Goal: Task Accomplishment & Management: Use online tool/utility

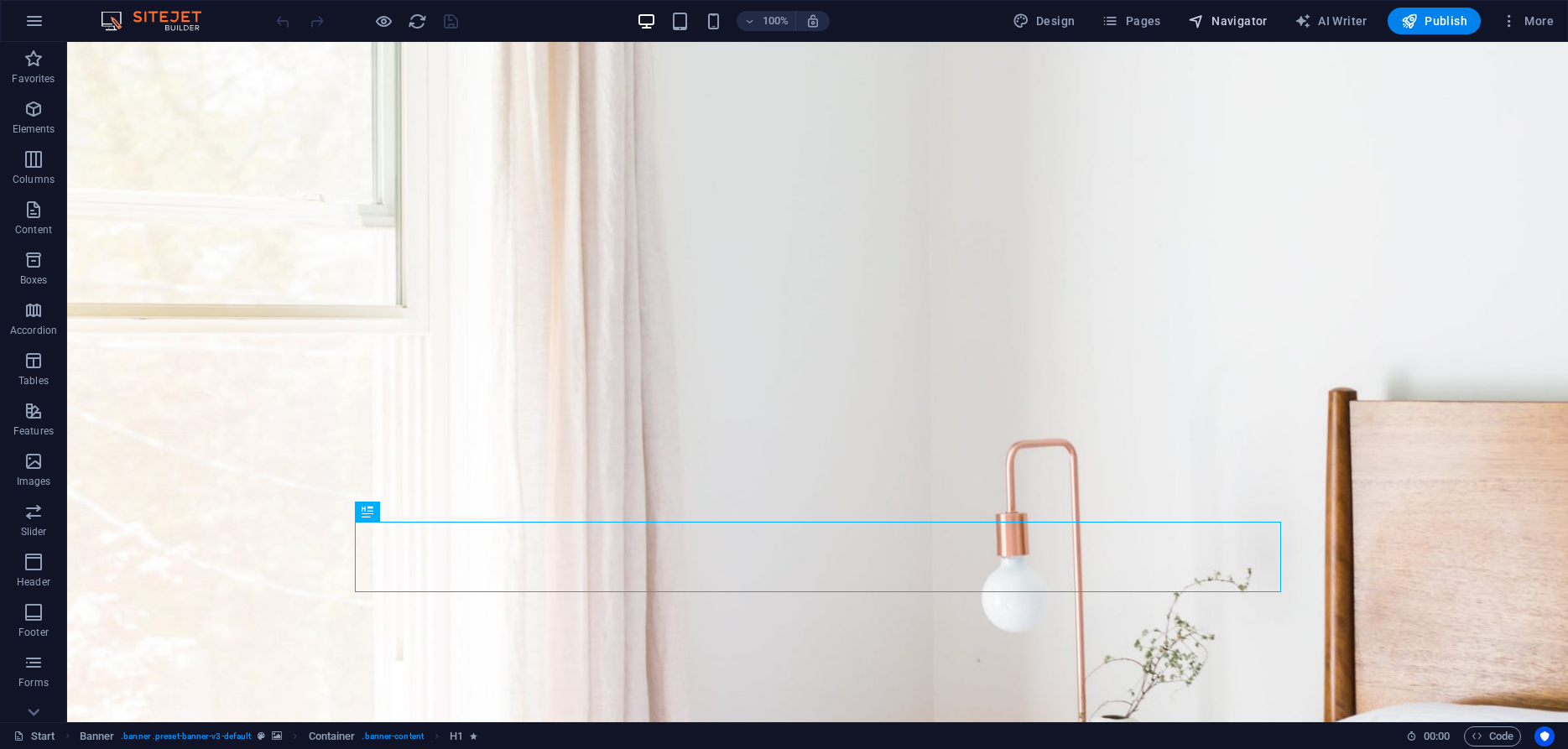
click at [1249, 16] on span "Navigator" at bounding box center [1228, 20] width 80 height 16
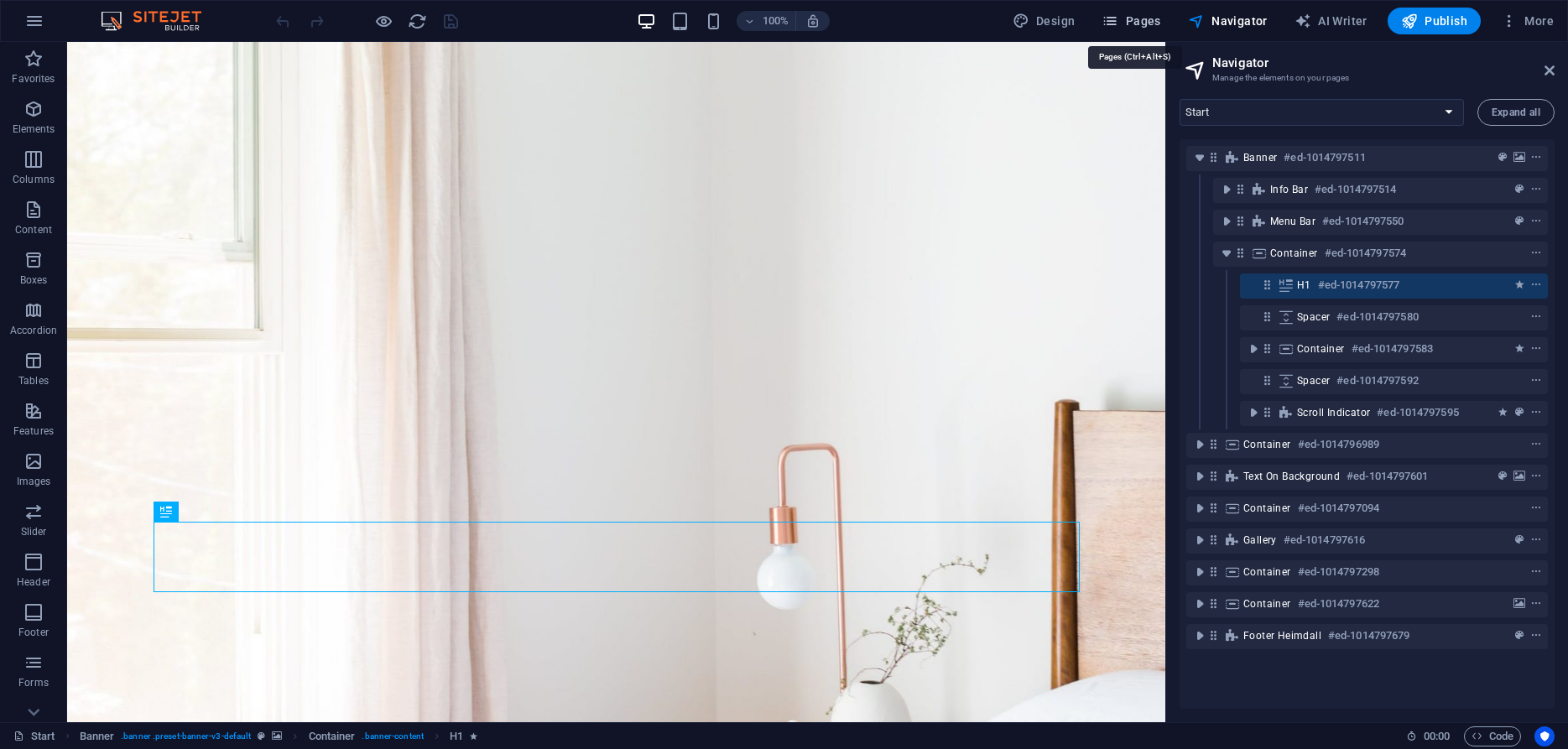
click at [1133, 23] on span "Pages" at bounding box center [1130, 20] width 59 height 16
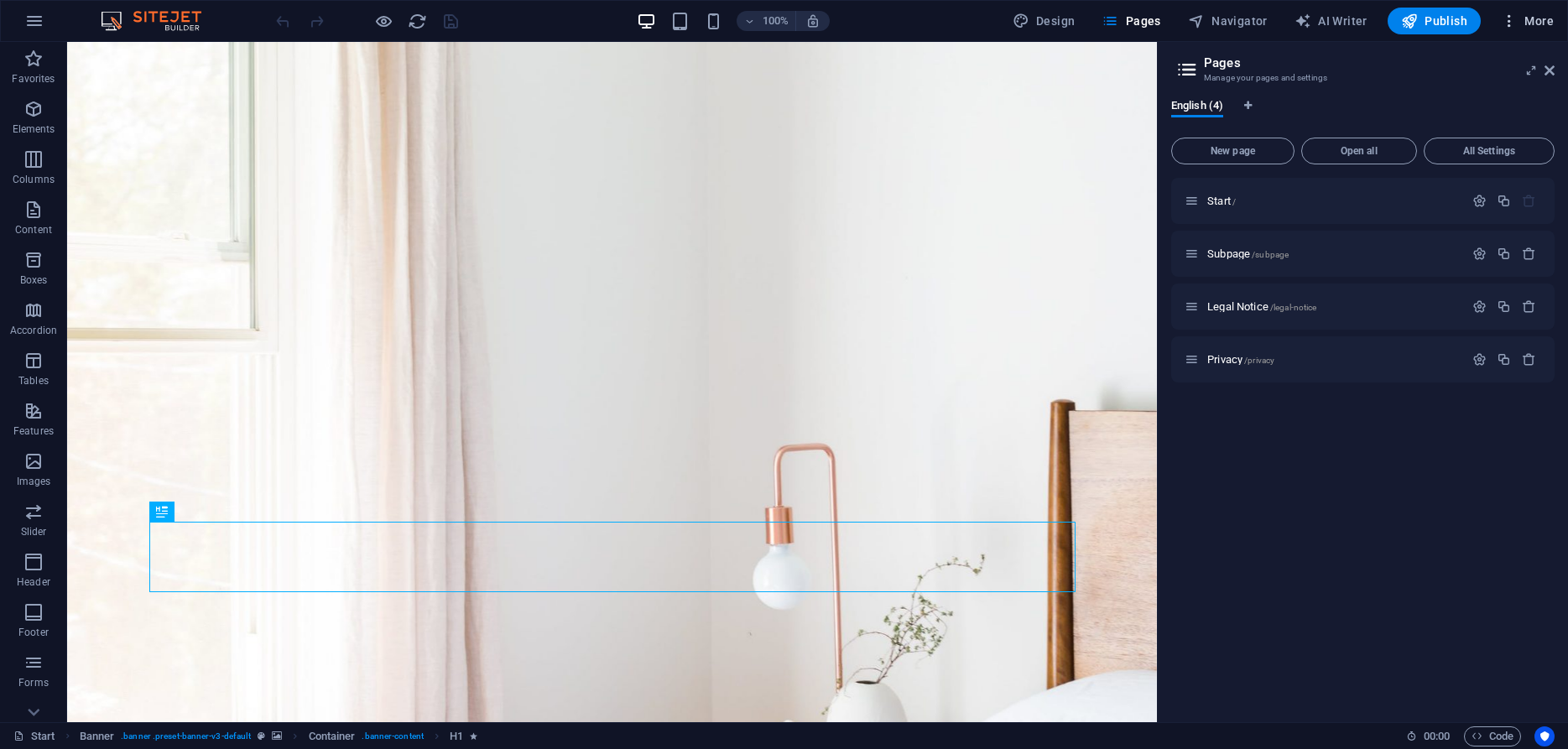
click at [1553, 16] on span "More" at bounding box center [1527, 20] width 53 height 16
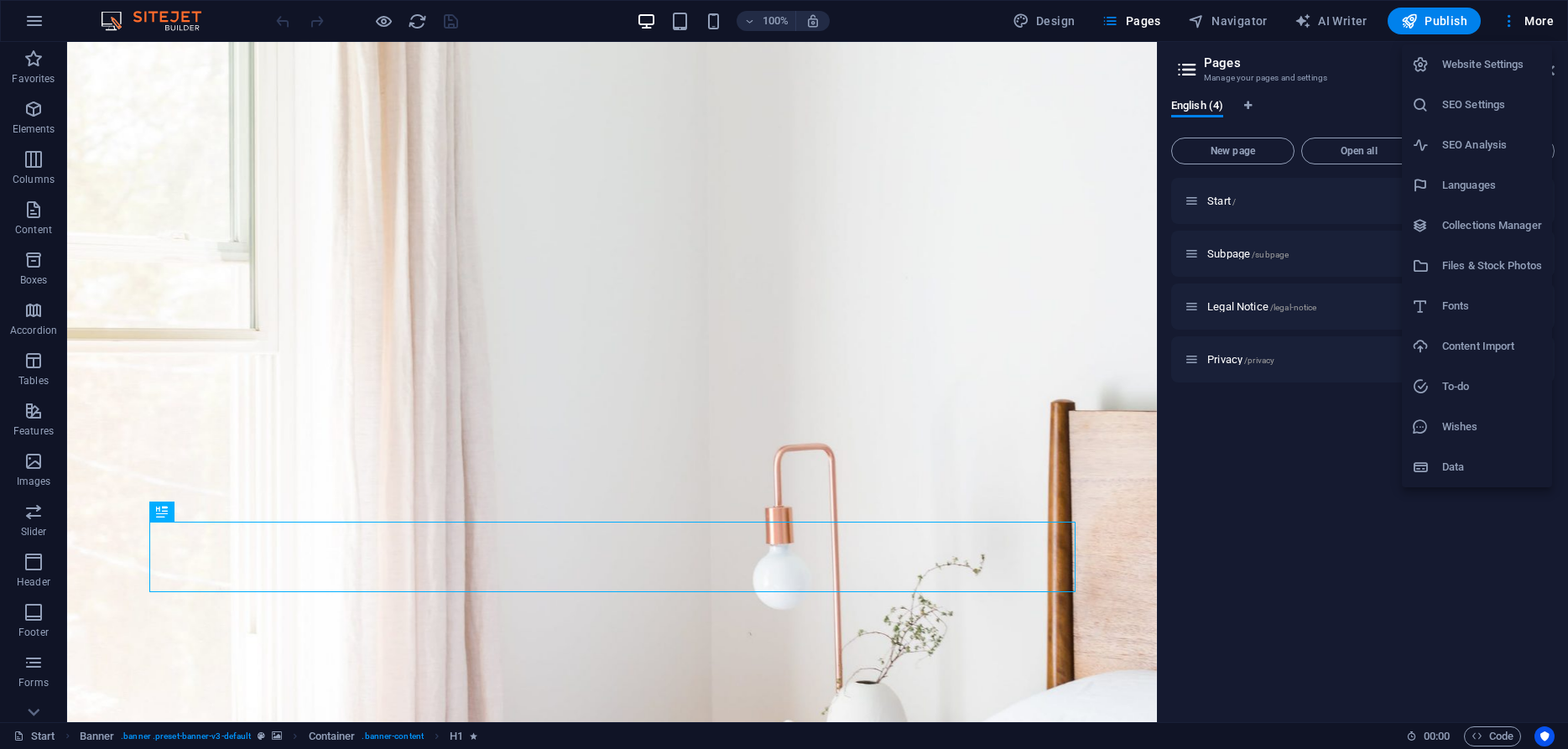
click at [916, 11] on div at bounding box center [784, 374] width 1568 height 749
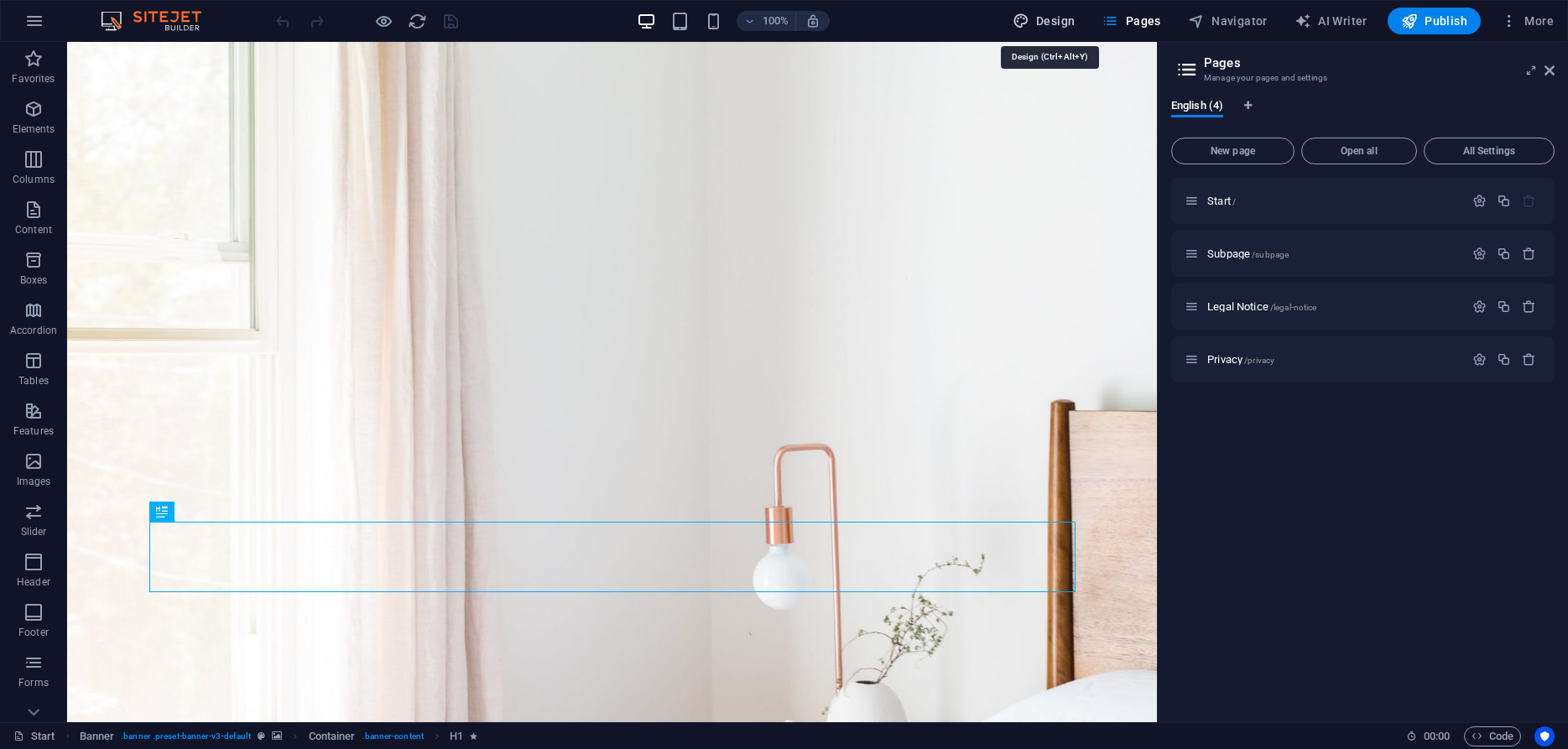
click at [1049, 17] on span "Design" at bounding box center [1043, 20] width 63 height 16
select select "px"
select select "300"
select select "px"
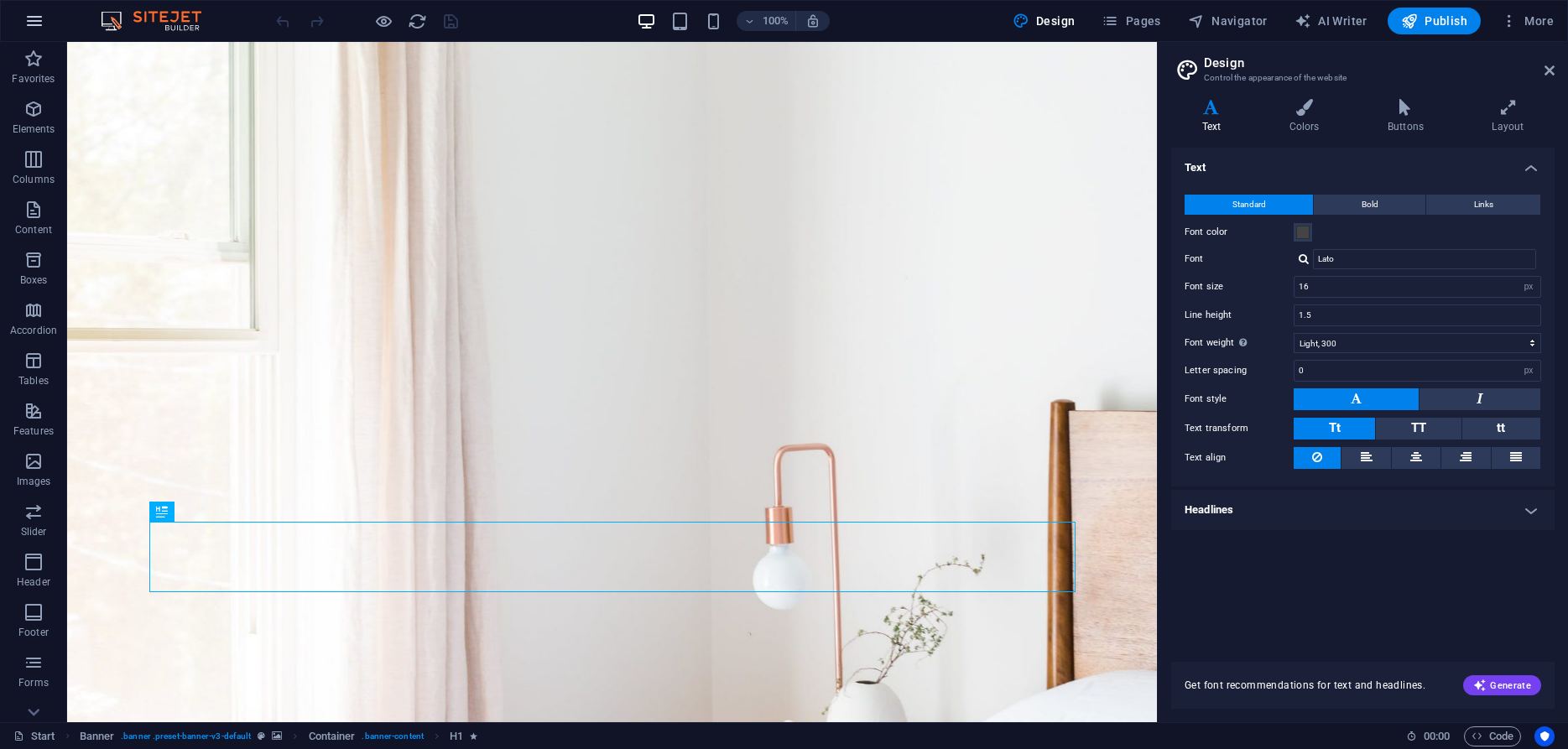
click at [31, 25] on icon "button" at bounding box center [34, 20] width 20 height 20
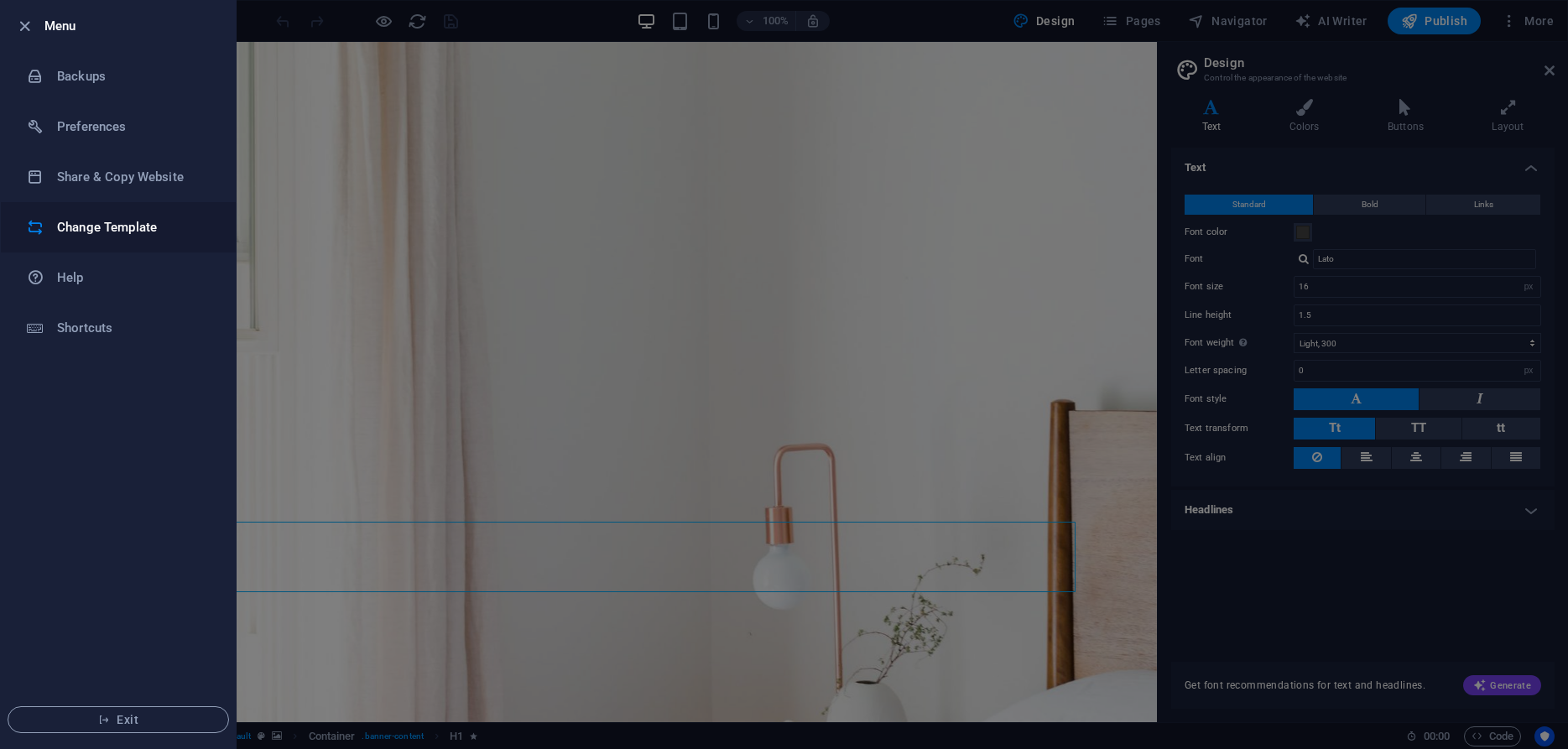
click at [139, 224] on h6 "Change Template" at bounding box center [134, 227] width 155 height 20
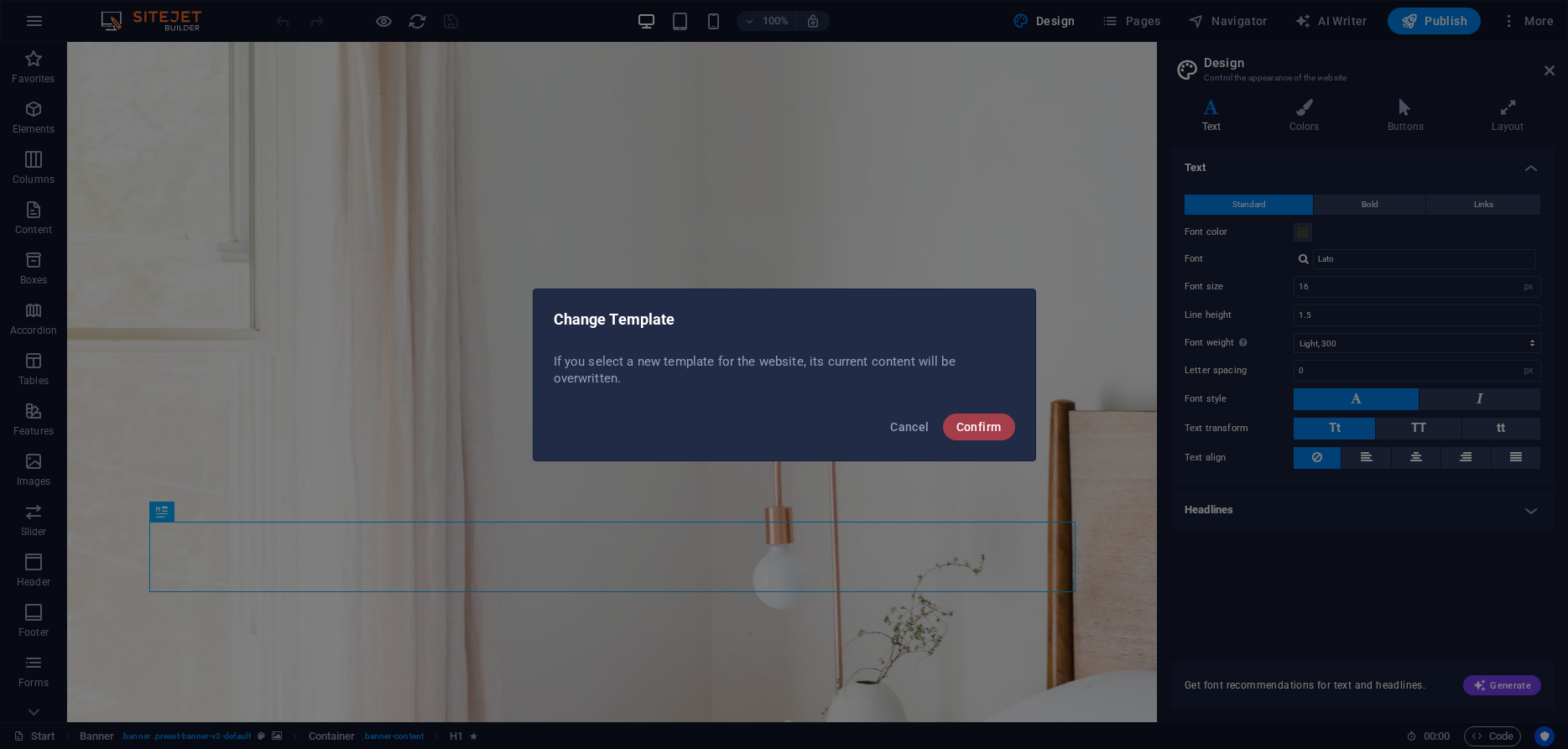
click at [973, 429] on span "Confirm" at bounding box center [979, 427] width 45 height 13
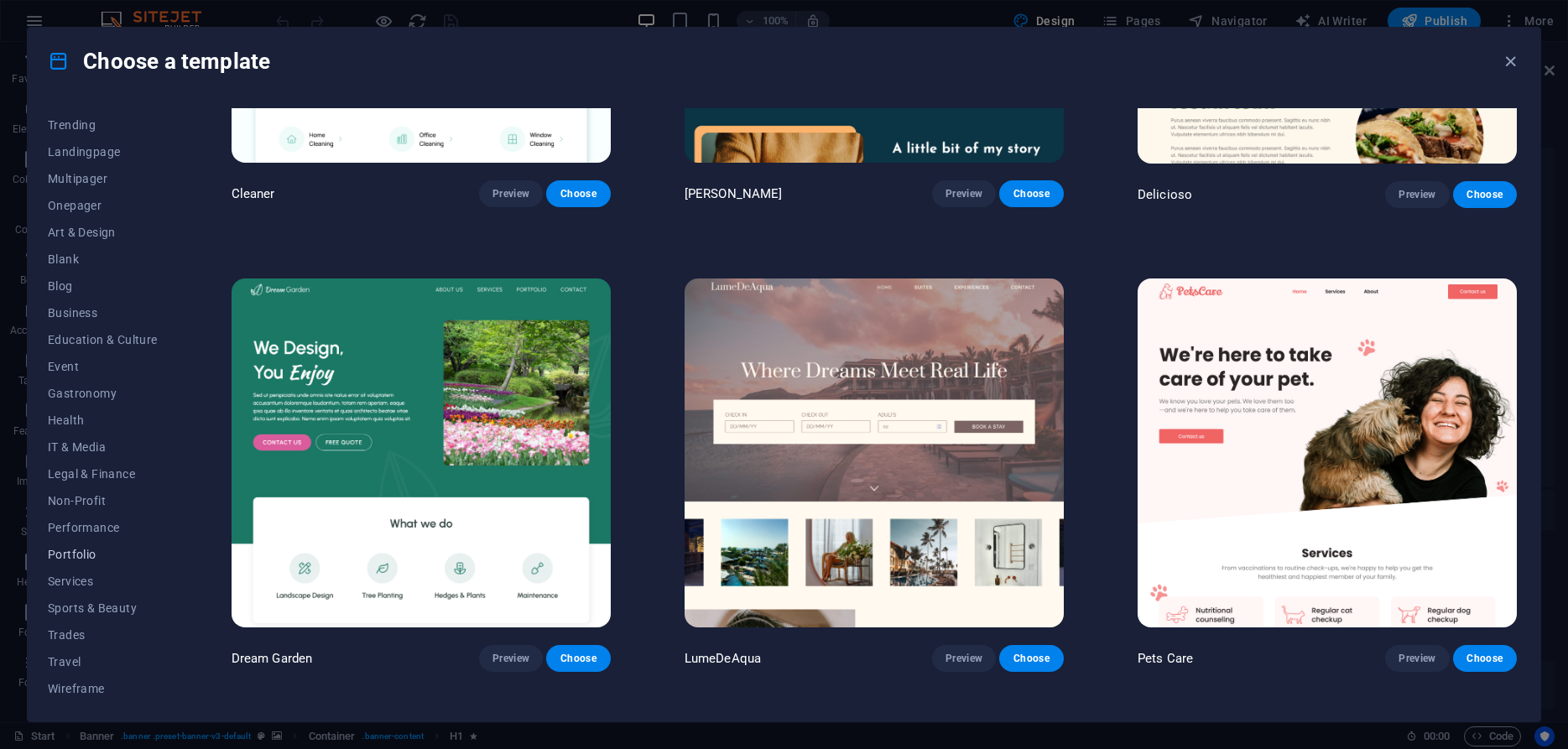
scroll to position [78, 0]
click at [68, 640] on span "Trades" at bounding box center [103, 634] width 110 height 13
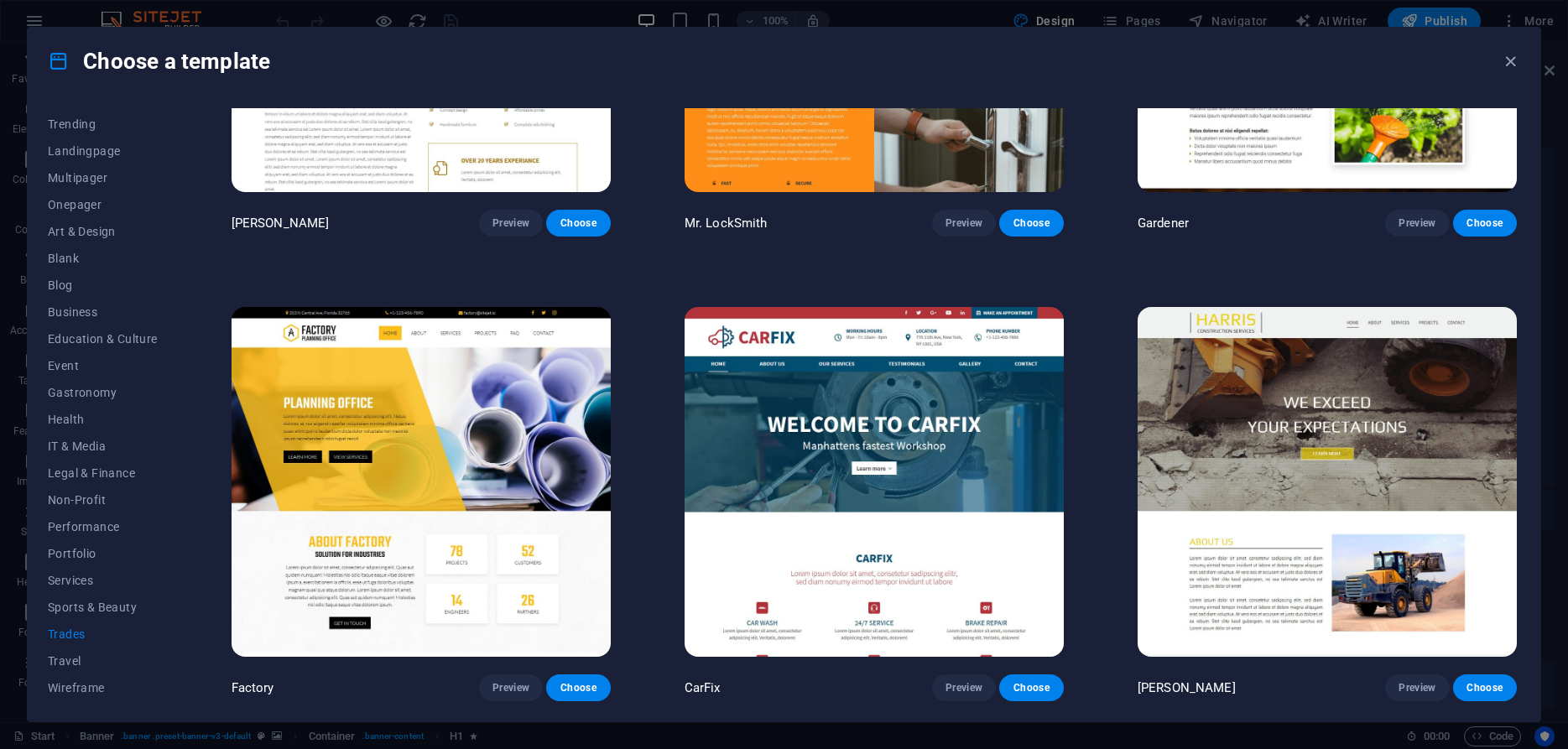
scroll to position [734, 0]
click at [71, 651] on button "Travel" at bounding box center [103, 661] width 110 height 27
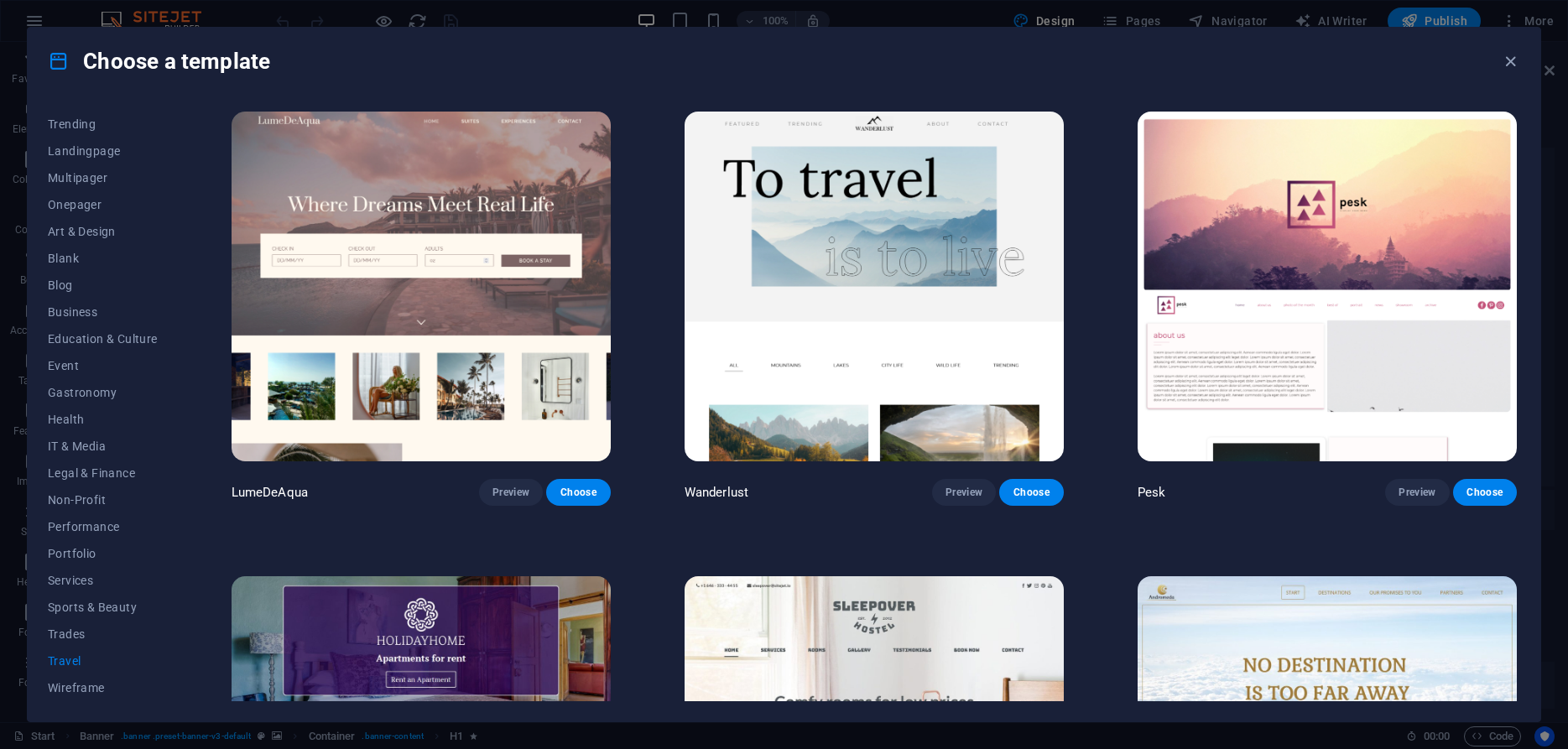
scroll to position [0, 0]
click at [62, 11] on div "Choose a template All Templates My Templates New Trending Landingpage Multipage…" at bounding box center [784, 374] width 1568 height 749
click at [1505, 57] on icon "button" at bounding box center [1510, 62] width 19 height 19
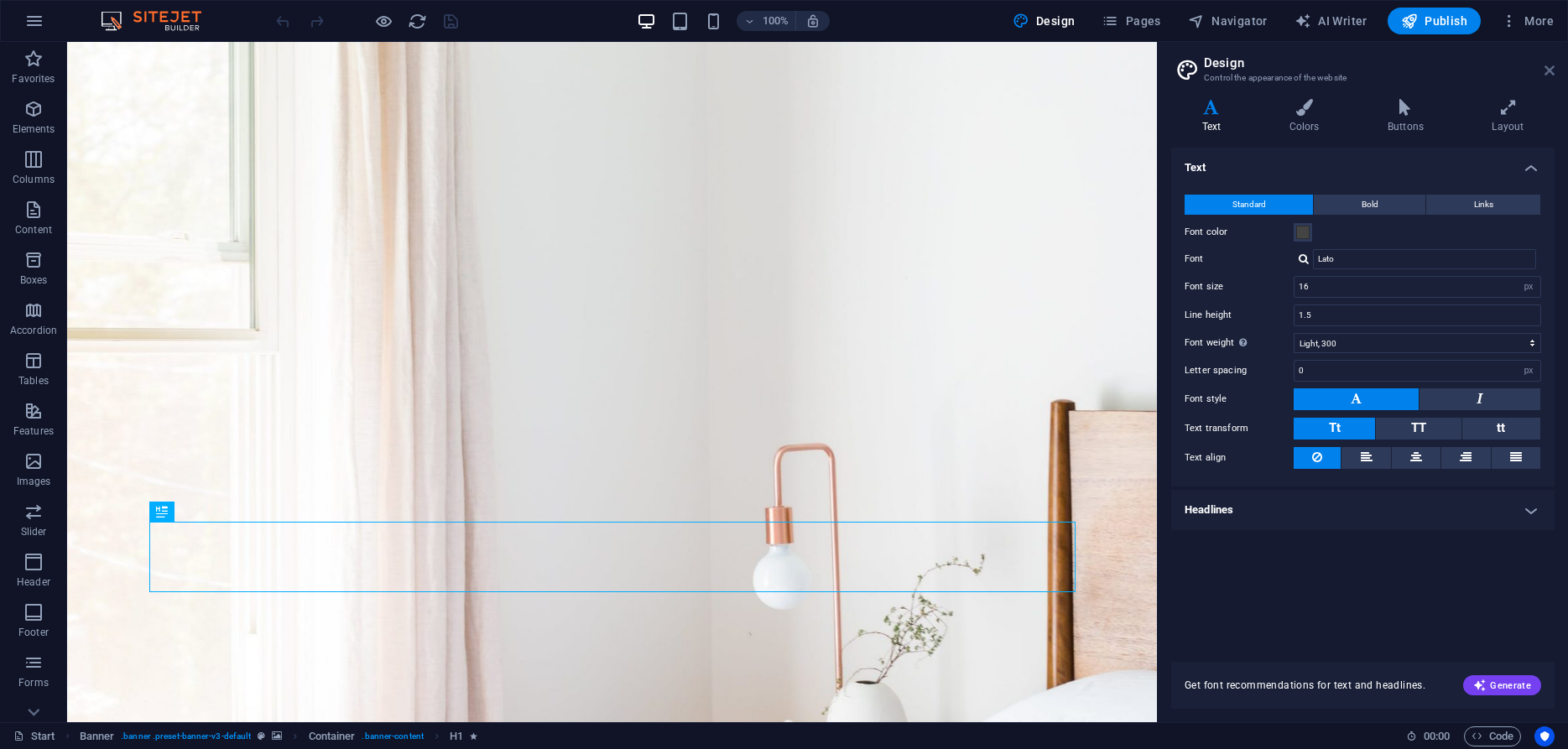
click at [1551, 66] on icon at bounding box center [1550, 70] width 10 height 13
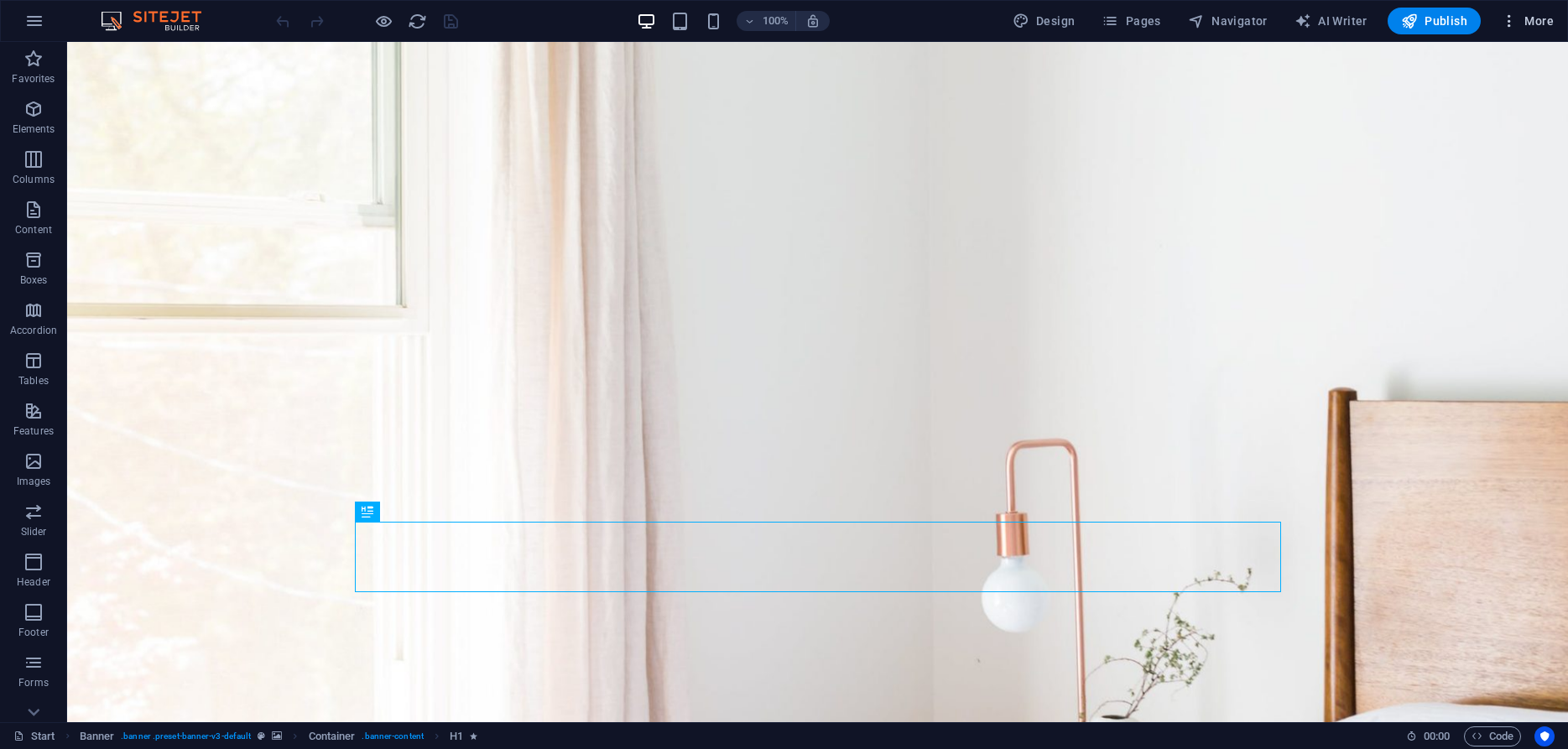
click at [1527, 13] on span "More" at bounding box center [1527, 20] width 53 height 16
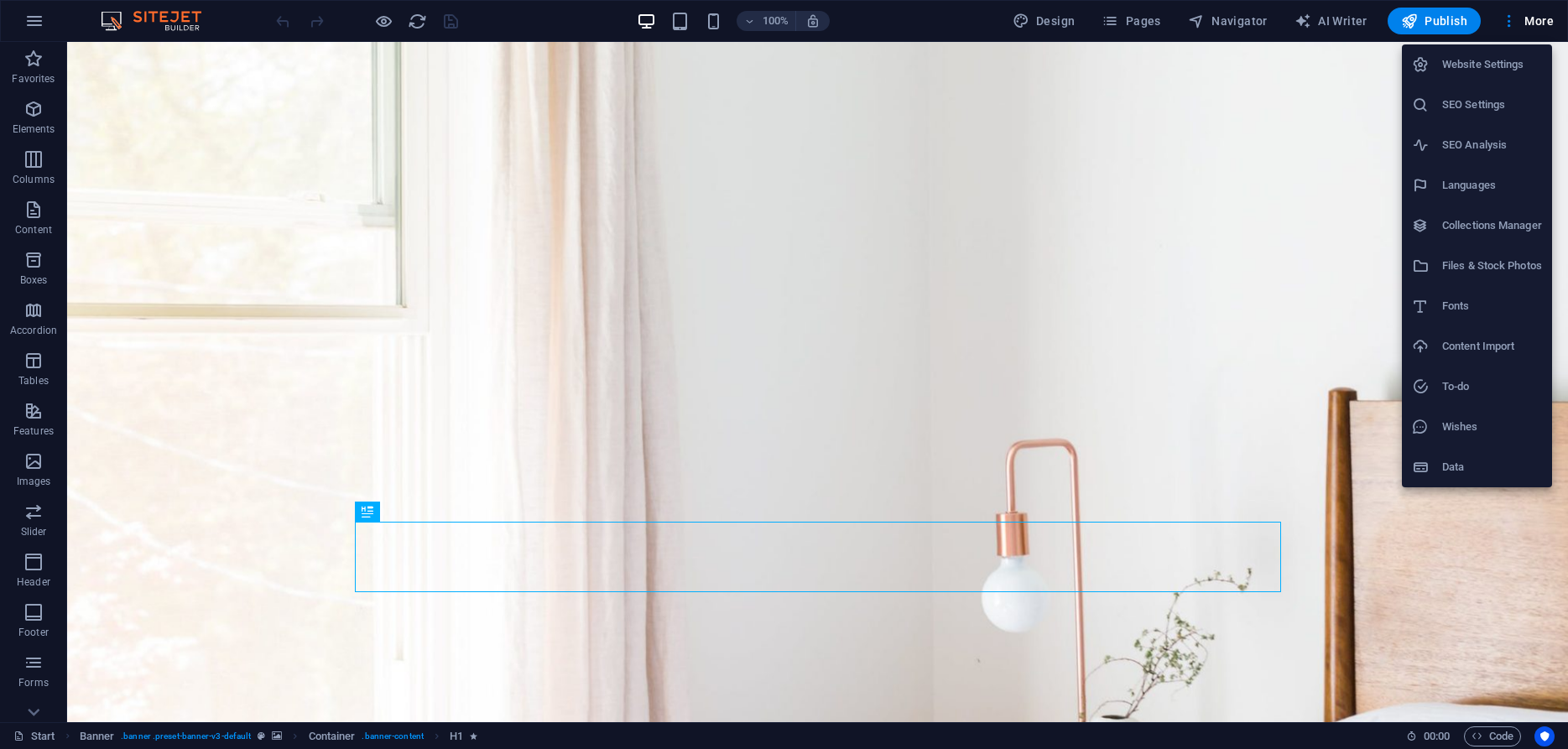
click at [1242, 83] on div at bounding box center [784, 374] width 1568 height 749
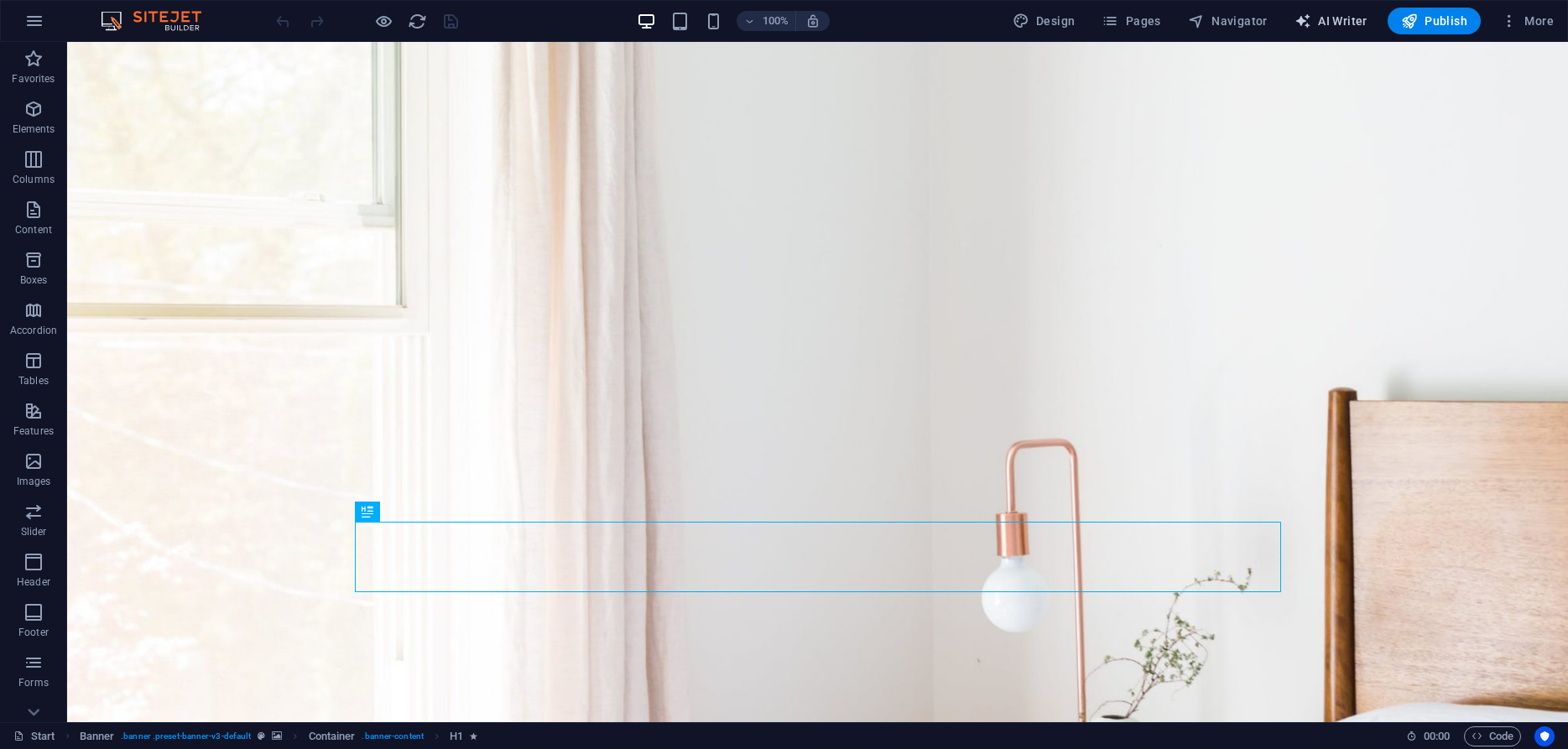
click at [1343, 23] on span "AI Writer" at bounding box center [1331, 20] width 73 height 16
select select "English"
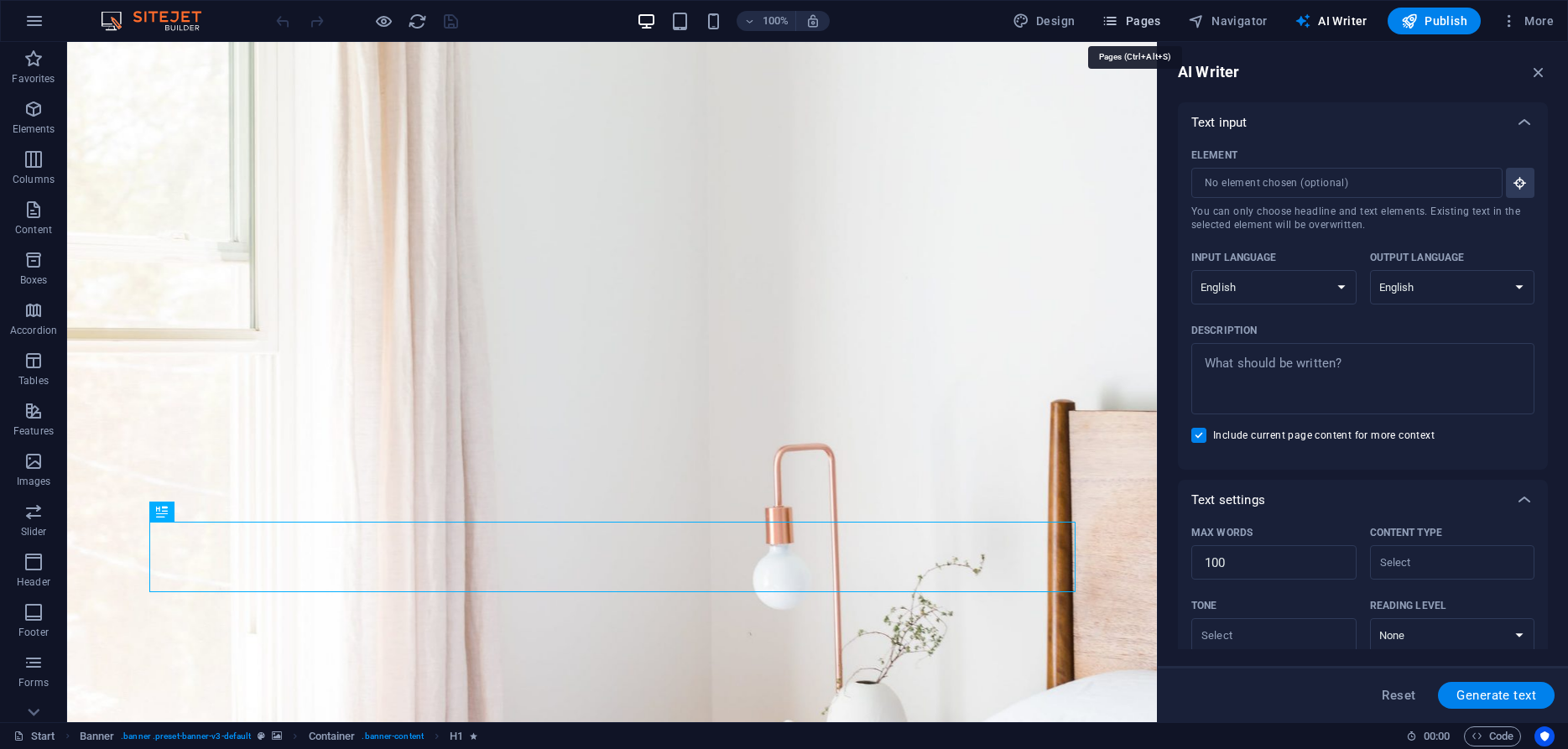
click at [1119, 22] on icon "button" at bounding box center [1109, 20] width 16 height 16
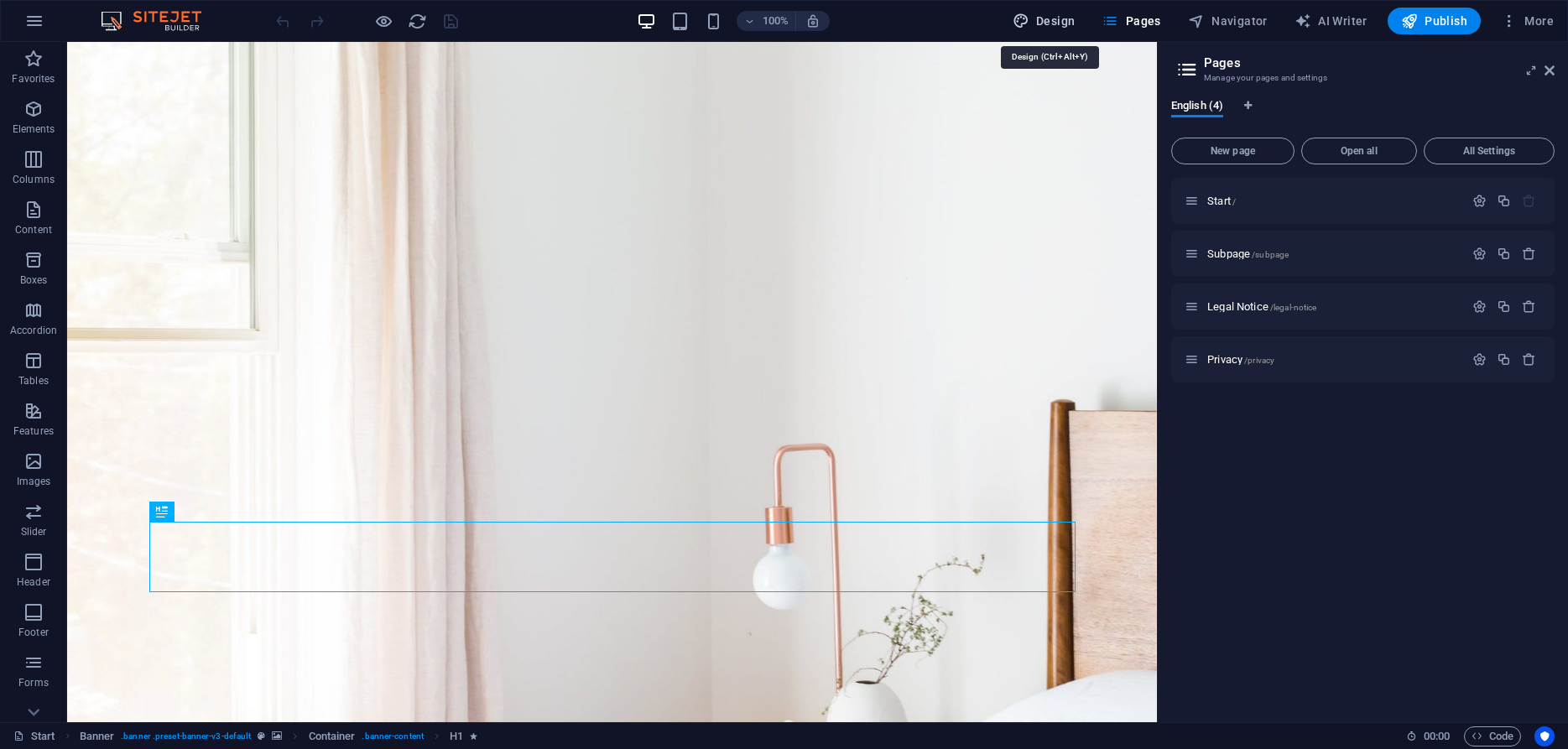
click at [1054, 18] on span "Design" at bounding box center [1043, 20] width 63 height 16
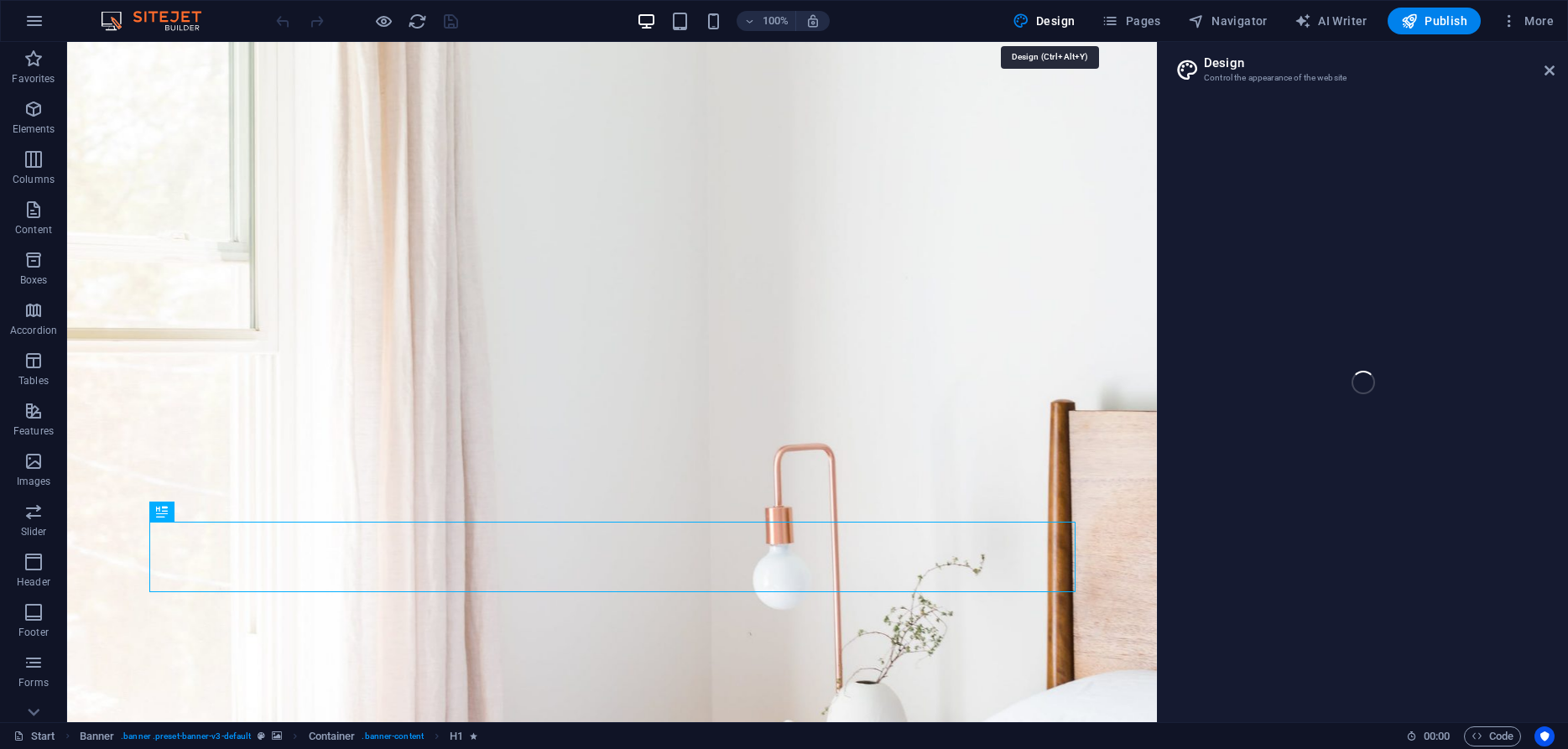
select select "px"
select select "300"
select select "px"
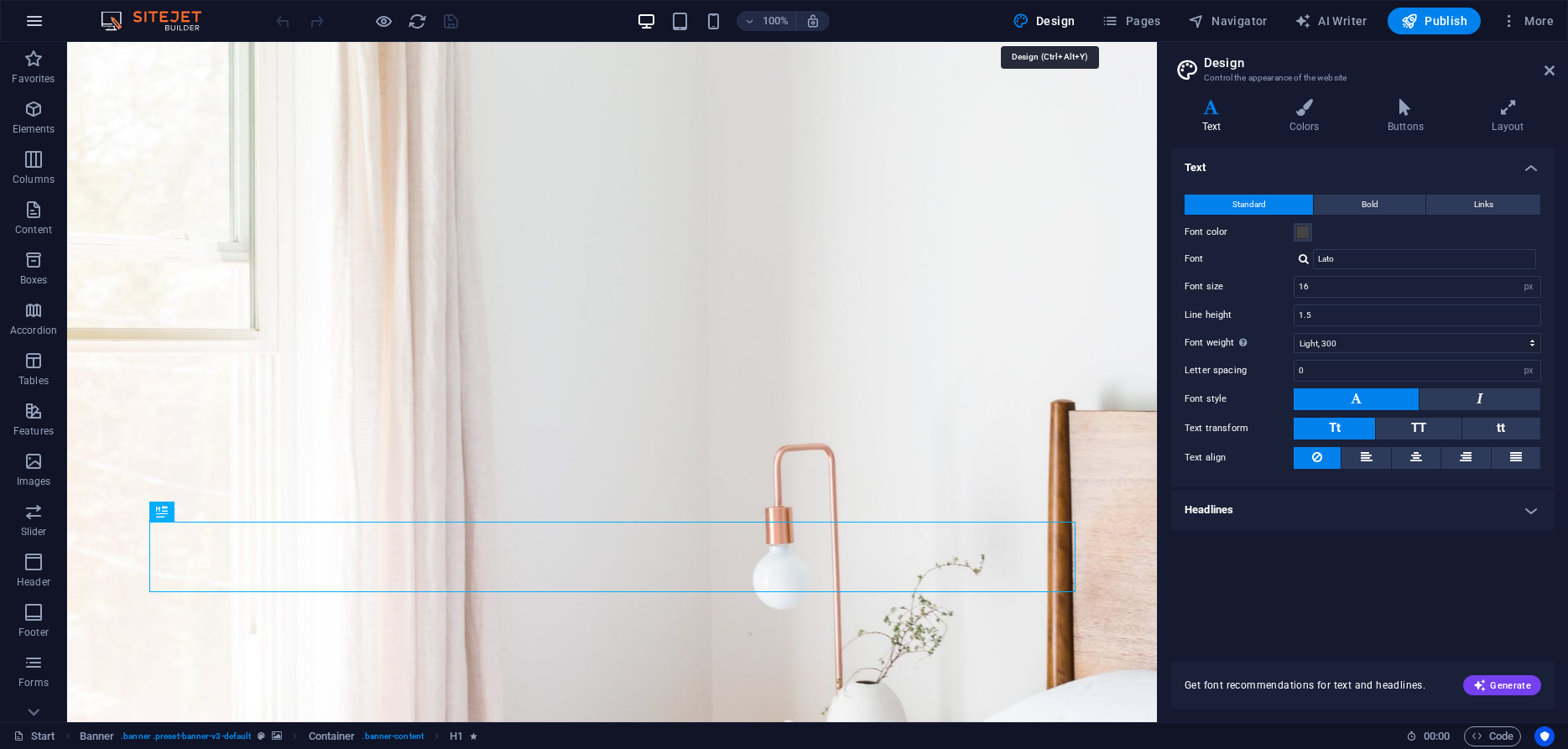
click at [30, 19] on icon "button" at bounding box center [34, 20] width 20 height 20
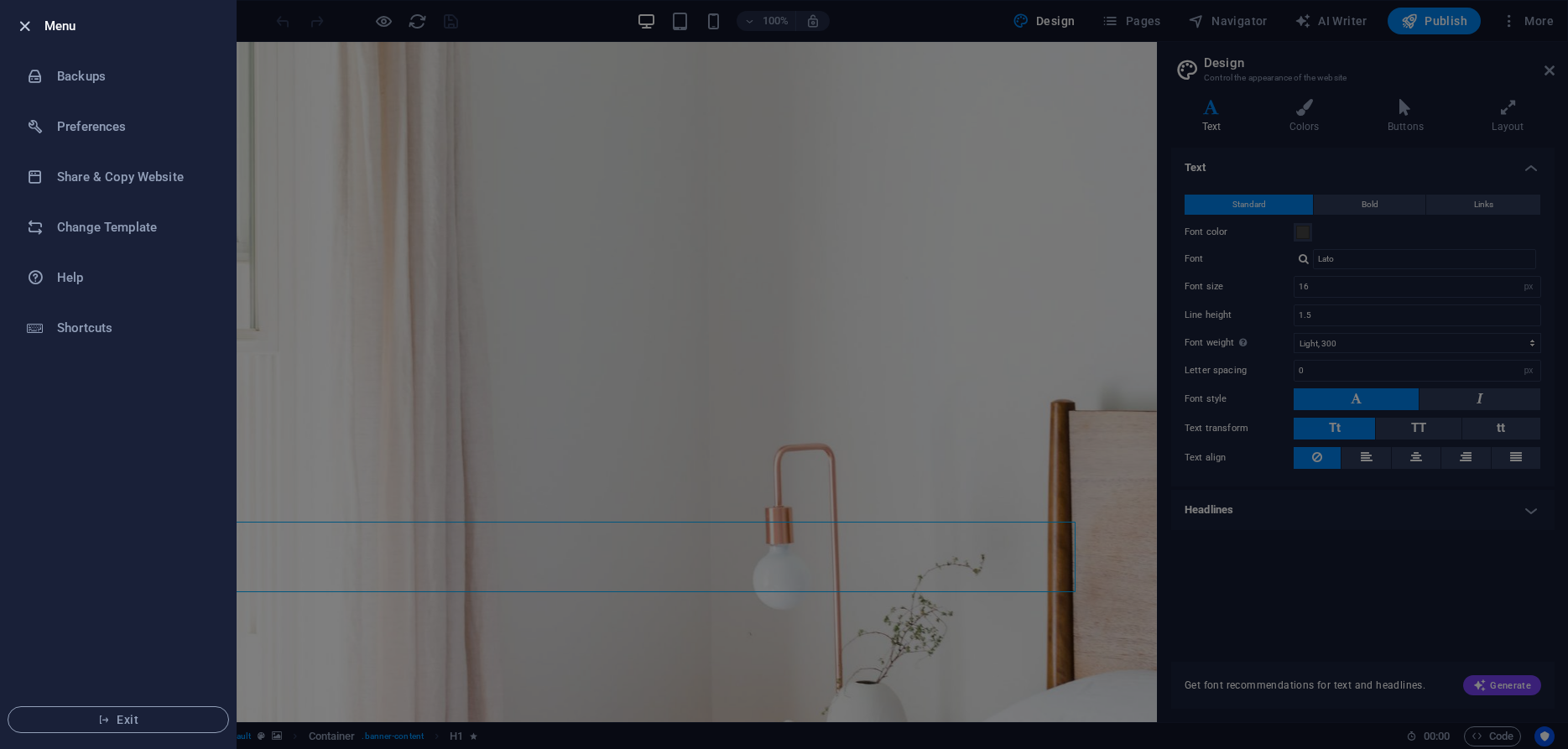
click at [32, 19] on icon "button" at bounding box center [25, 26] width 19 height 19
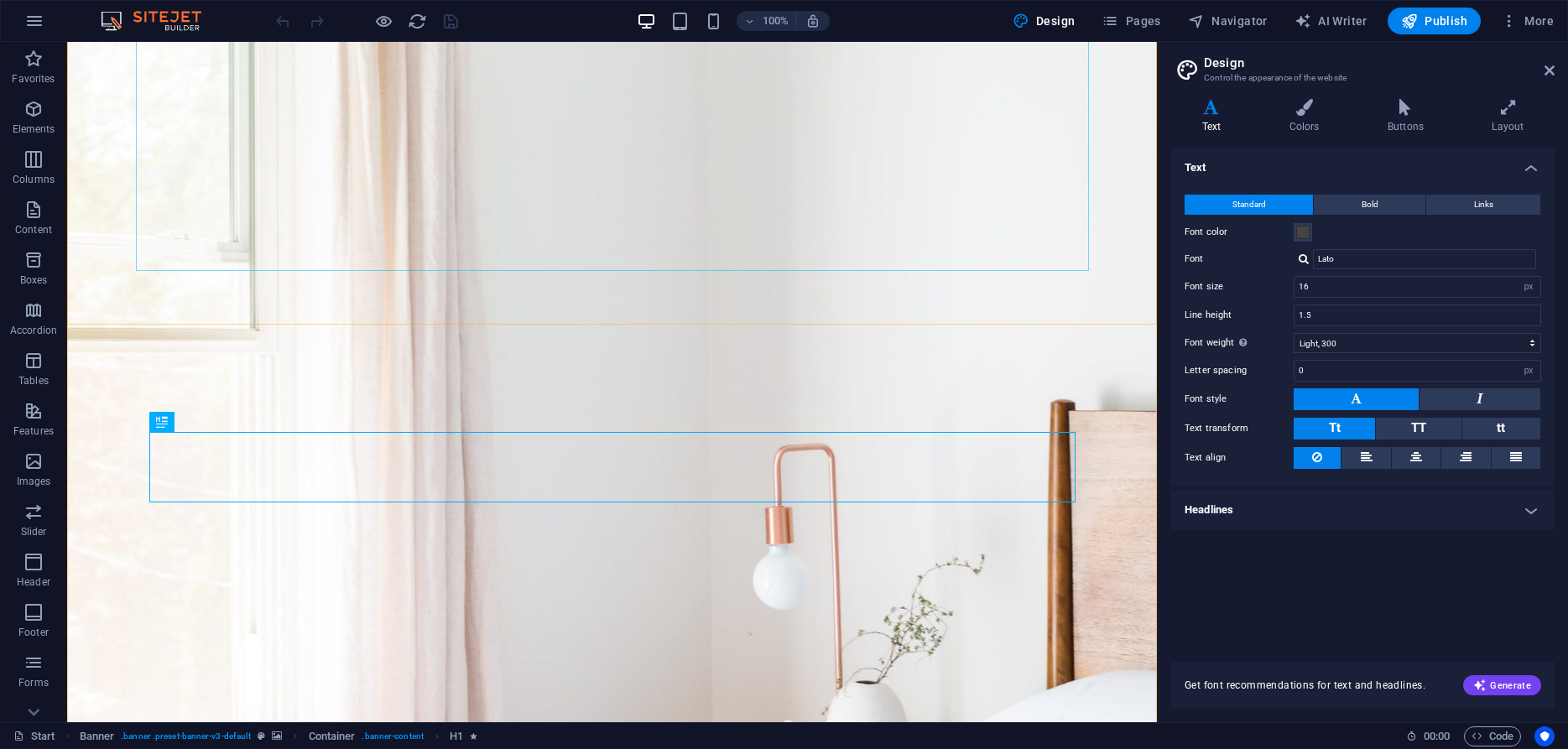
scroll to position [684, 0]
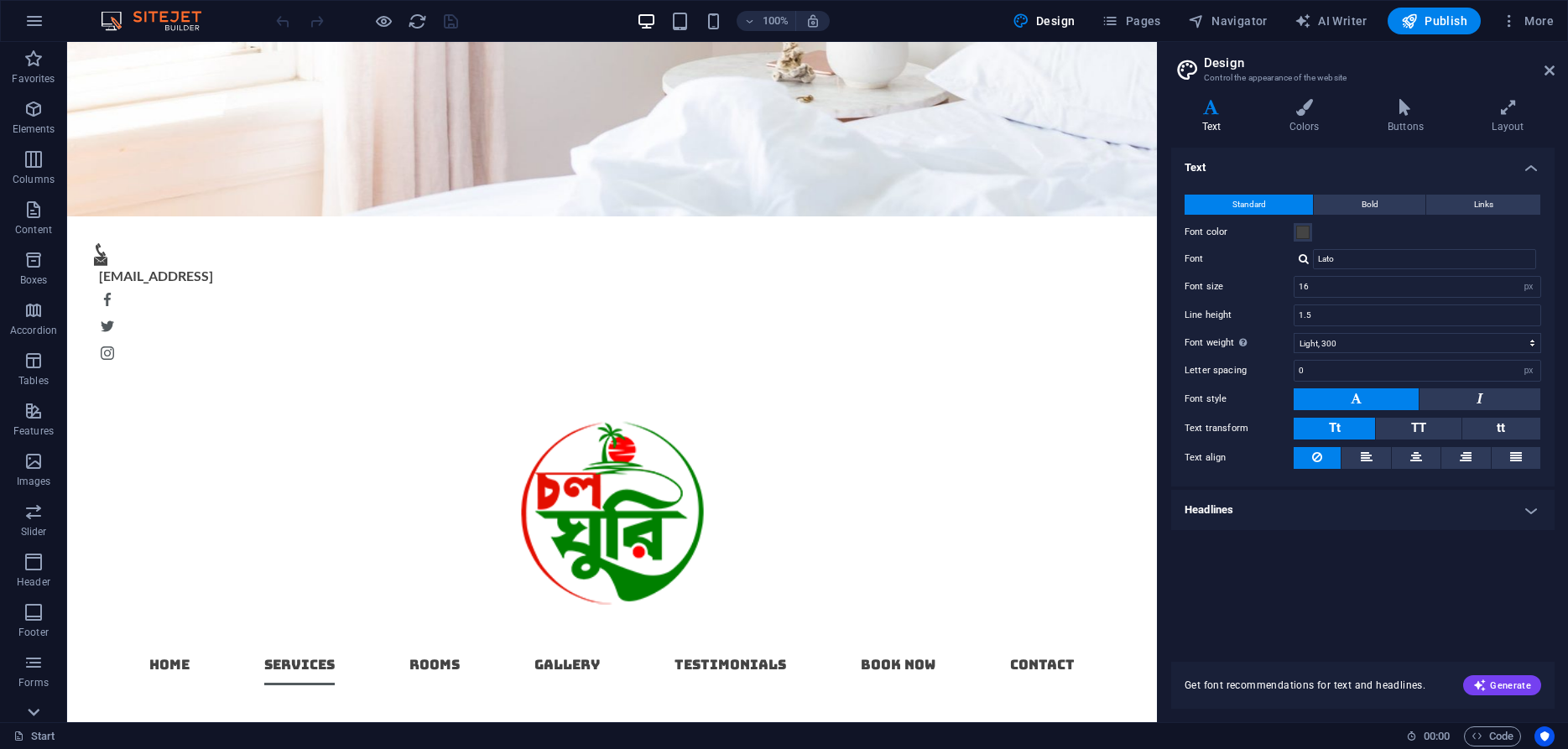
click at [35, 713] on icon at bounding box center [34, 712] width 12 height 8
click at [46, 645] on span "Marketing" at bounding box center [34, 649] width 68 height 40
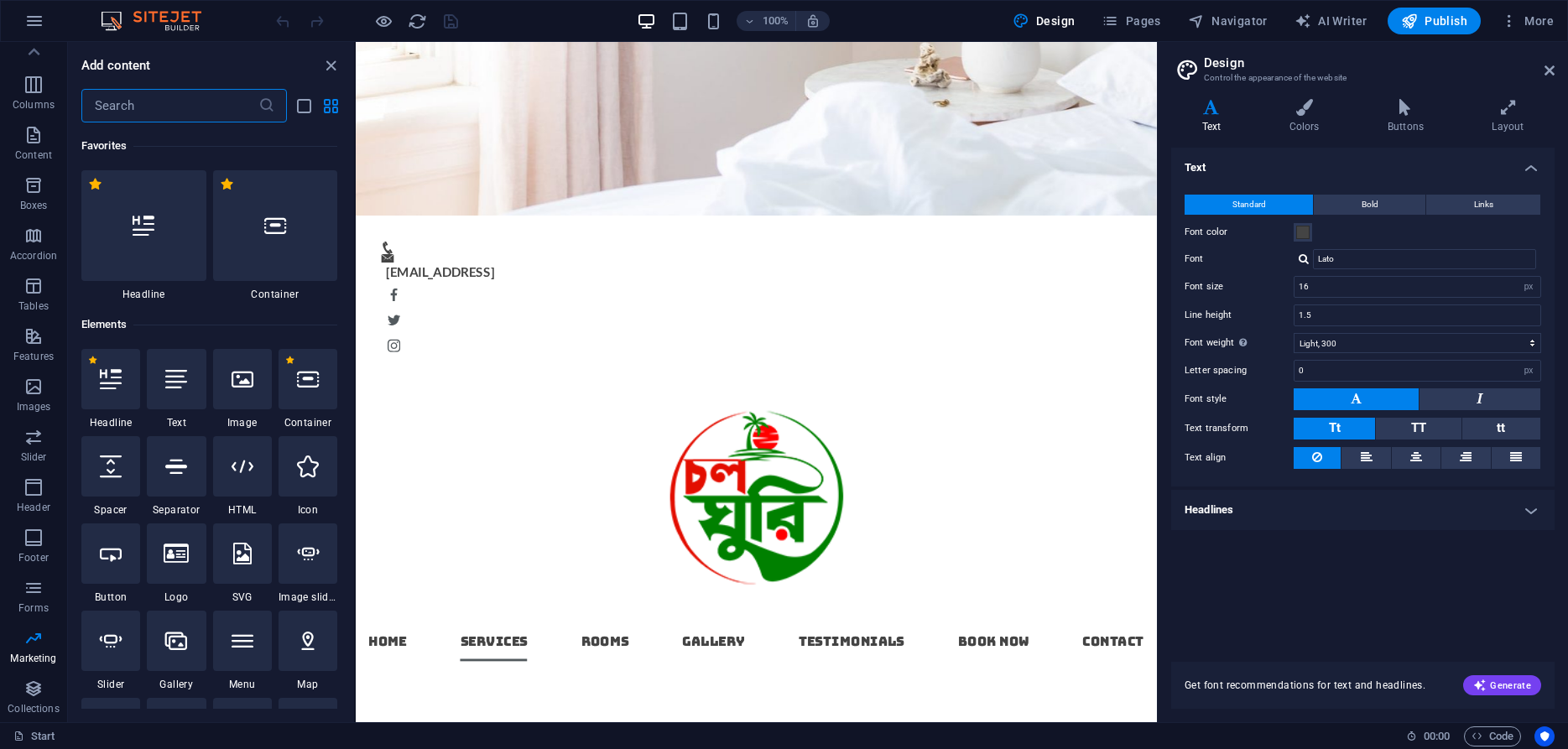
scroll to position [13661, 0]
